Goal: Task Accomplishment & Management: Use online tool/utility

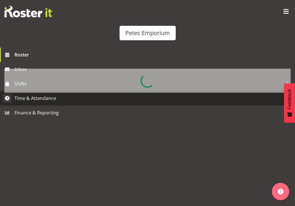
click at [43, 103] on span "Time & Attendance" at bounding box center [148, 98] width 269 height 9
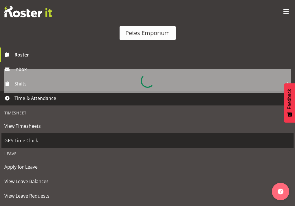
click at [37, 145] on span "GPS Time Clock" at bounding box center [147, 140] width 287 height 9
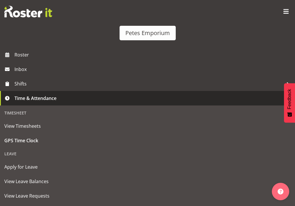
scroll to position [41, 0]
click at [144, 104] on button "Clock Out" at bounding box center [74, 97] width 140 height 13
